Goal: Find specific page/section: Find specific page/section

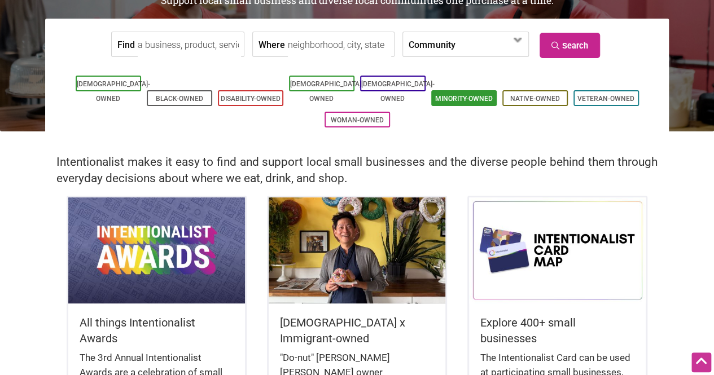
scroll to position [81, 0]
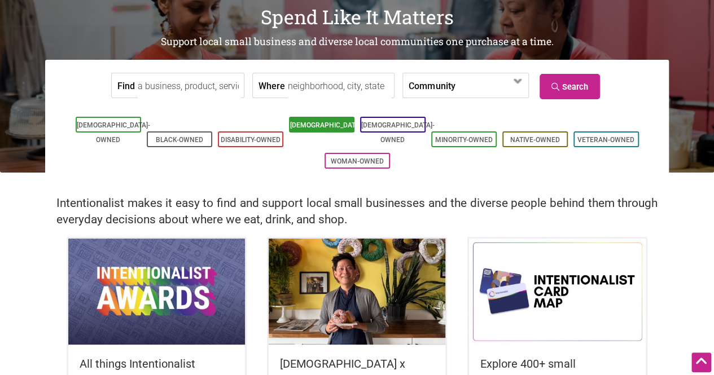
click at [308, 124] on link "[DEMOGRAPHIC_DATA]-Owned" at bounding box center [326, 132] width 73 height 23
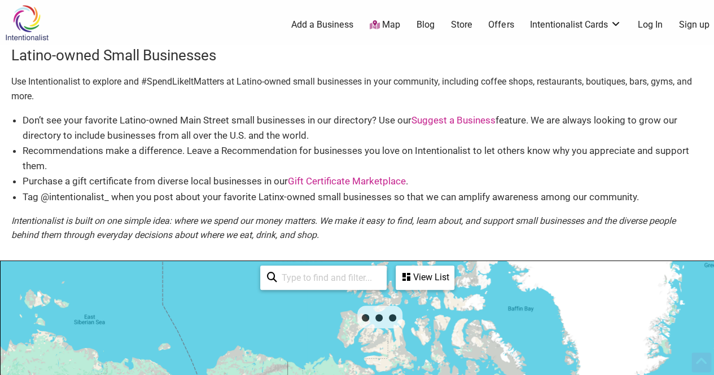
scroll to position [281, 0]
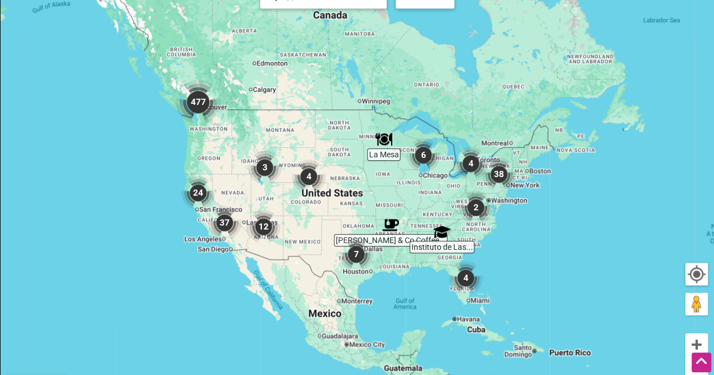
click at [202, 104] on img "477" at bounding box center [198, 102] width 54 height 54
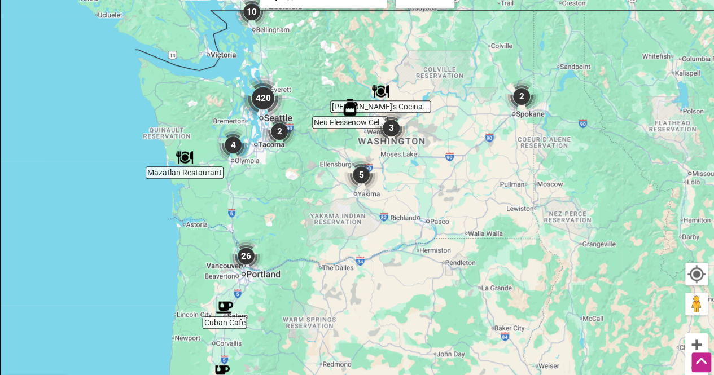
click at [268, 100] on img "420" at bounding box center [263, 98] width 54 height 54
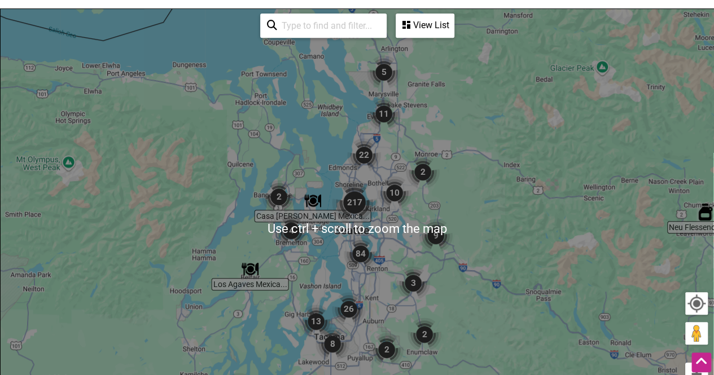
scroll to position [252, 0]
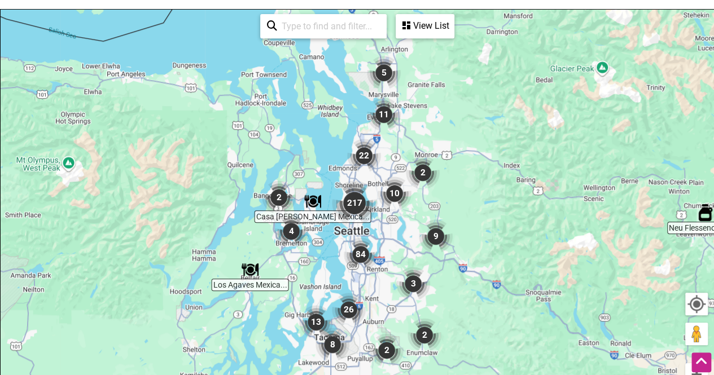
click at [349, 200] on img "217" at bounding box center [354, 203] width 54 height 54
